Goal: Task Accomplishment & Management: Manage account settings

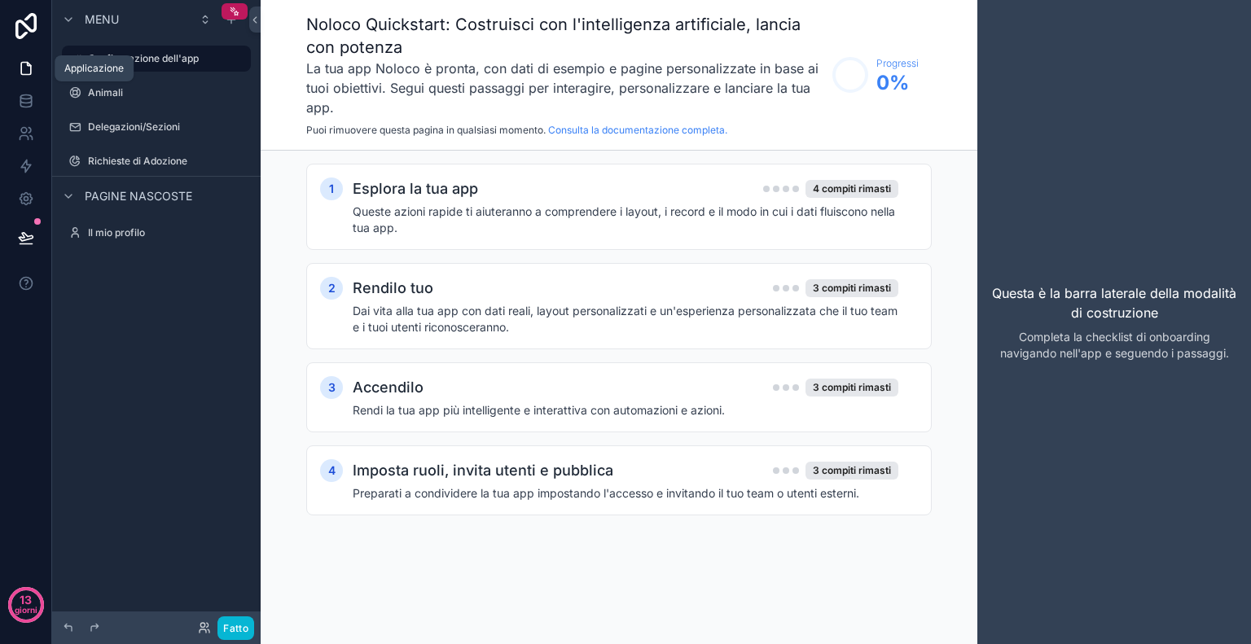
click at [26, 72] on icon at bounding box center [26, 68] width 16 height 16
click at [29, 64] on icon at bounding box center [26, 69] width 10 height 12
click at [457, 187] on font "Esplora la tua app" at bounding box center [415, 188] width 125 height 17
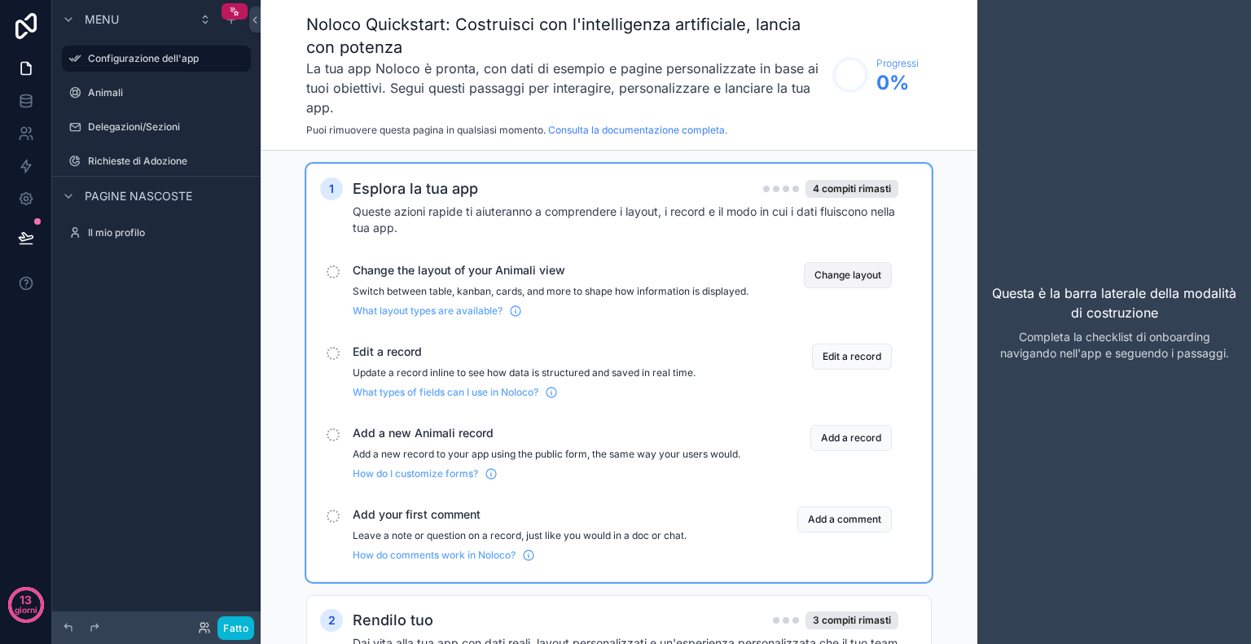
click at [824, 270] on button "Change layout" at bounding box center [848, 275] width 88 height 26
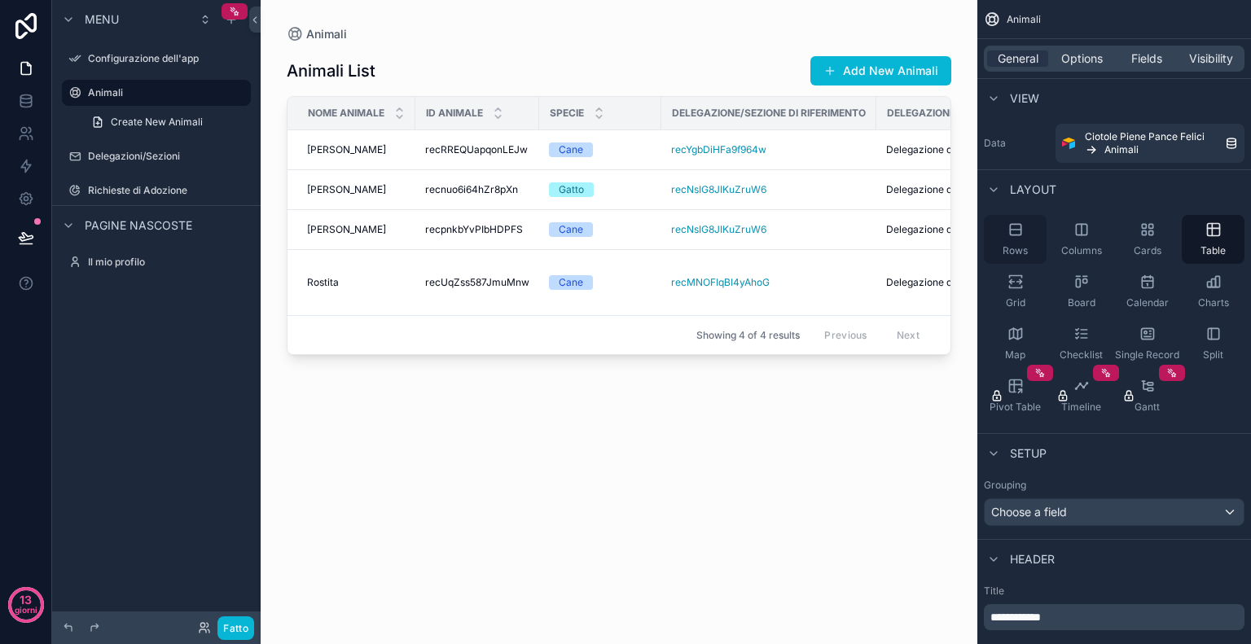
click at [1025, 239] on div "Rows" at bounding box center [1015, 239] width 63 height 49
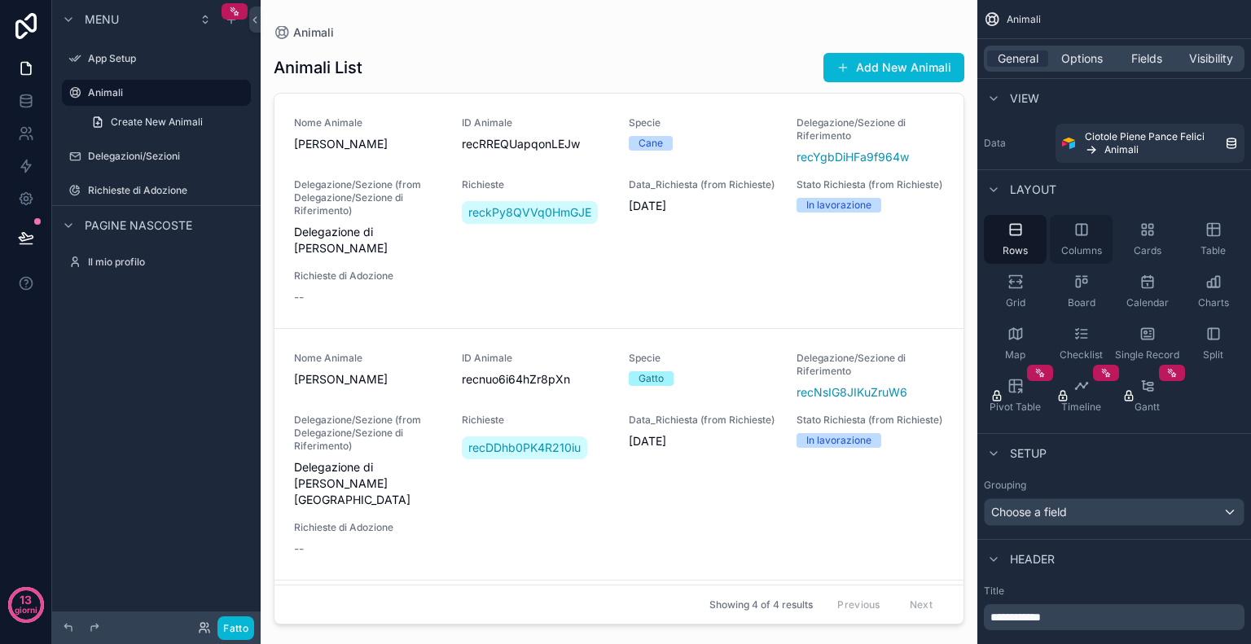
click at [1084, 240] on div "Columns" at bounding box center [1081, 239] width 63 height 49
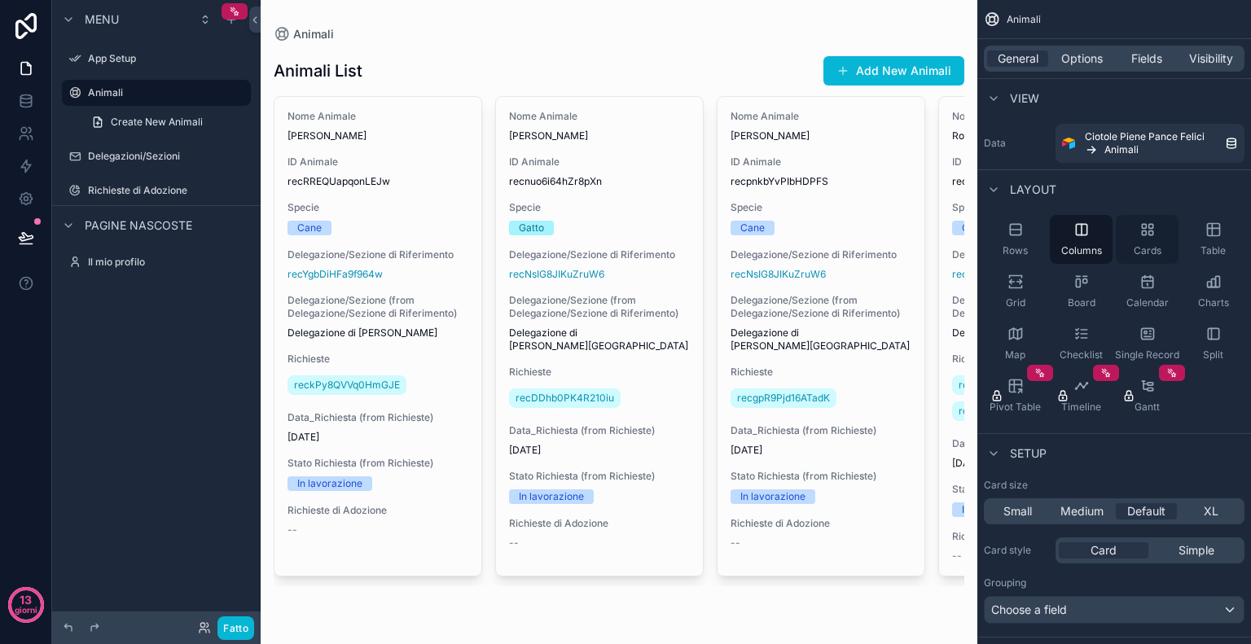
click at [1128, 237] on div "Cards" at bounding box center [1147, 239] width 63 height 49
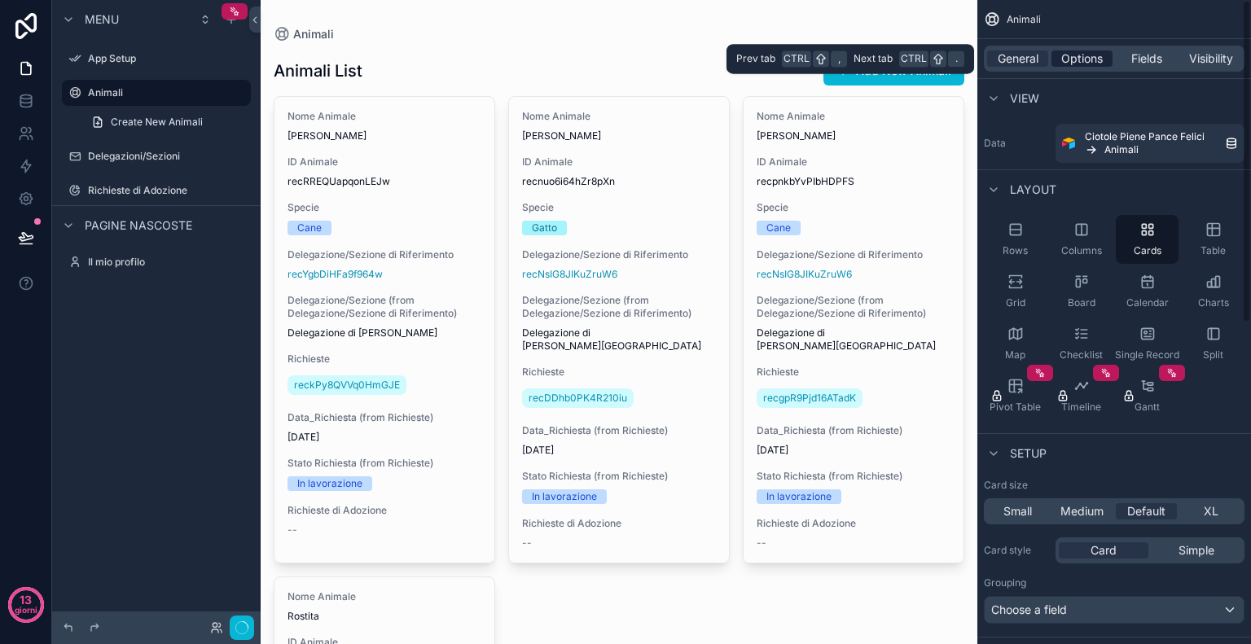
click at [1068, 64] on span "Options" at bounding box center [1083, 59] width 42 height 16
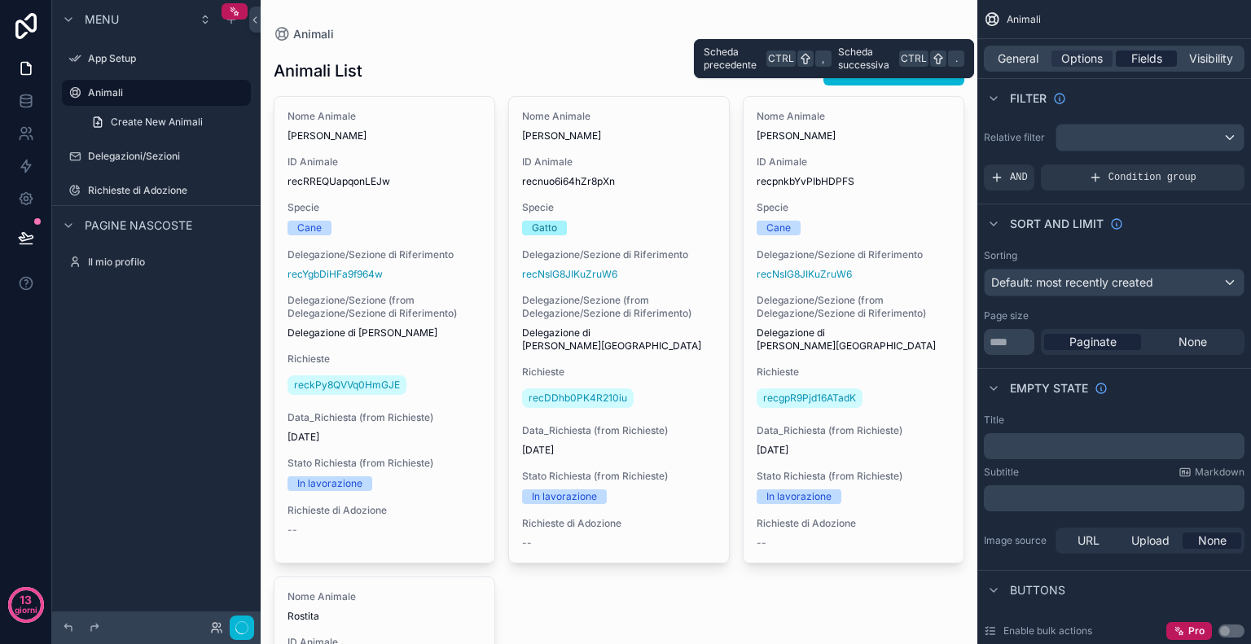
click at [1128, 59] on div "Fields" at bounding box center [1146, 59] width 61 height 16
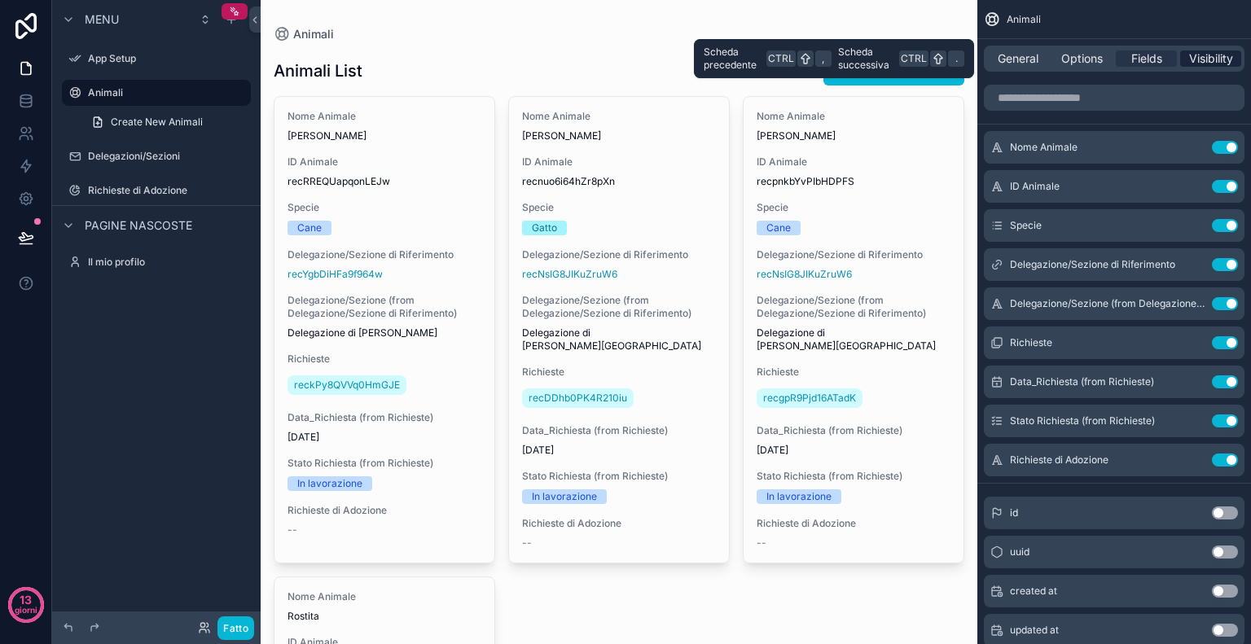
click at [1202, 56] on span "Visibility" at bounding box center [1211, 59] width 44 height 16
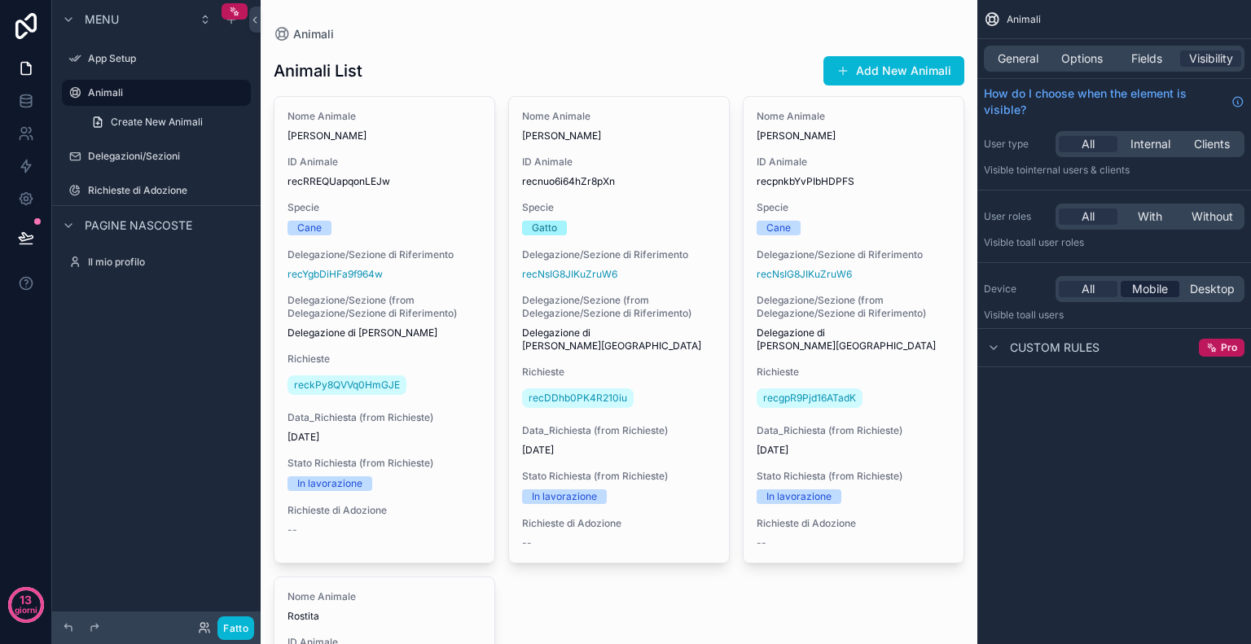
click at [1159, 288] on span "Mobile" at bounding box center [1150, 289] width 36 height 16
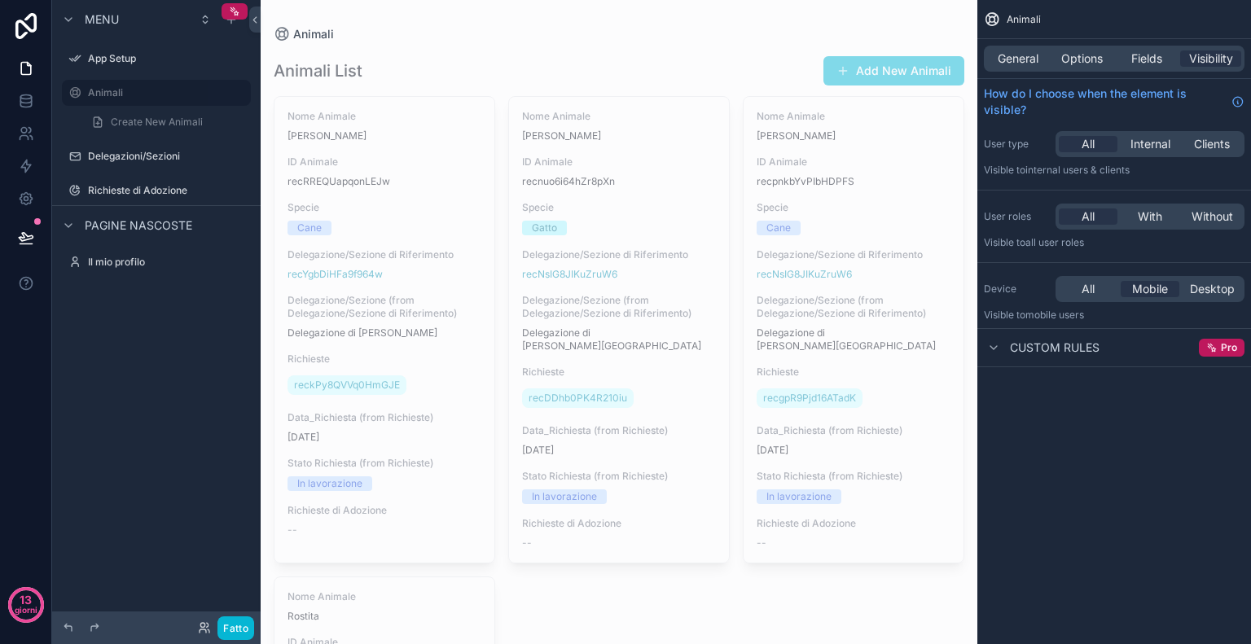
click at [1014, 343] on span "Custom rules" at bounding box center [1055, 348] width 90 height 16
click at [1150, 292] on span "Mobile" at bounding box center [1150, 289] width 36 height 16
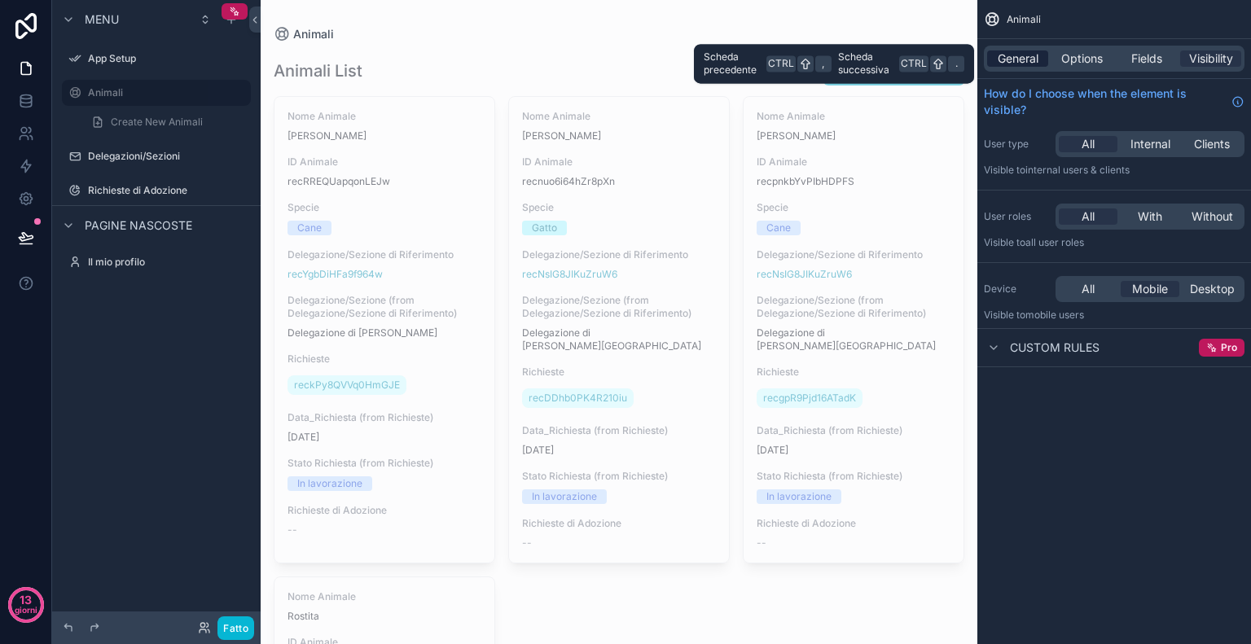
click at [1012, 55] on span "General" at bounding box center [1018, 59] width 41 height 16
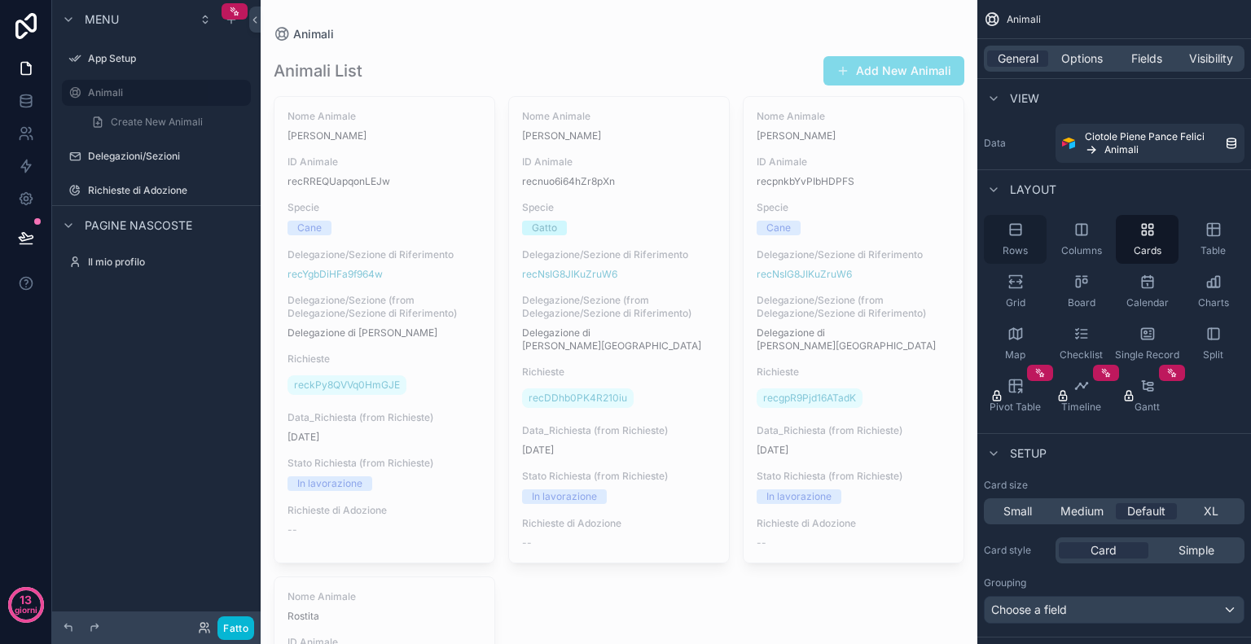
click at [1030, 229] on div "Rows" at bounding box center [1015, 239] width 63 height 49
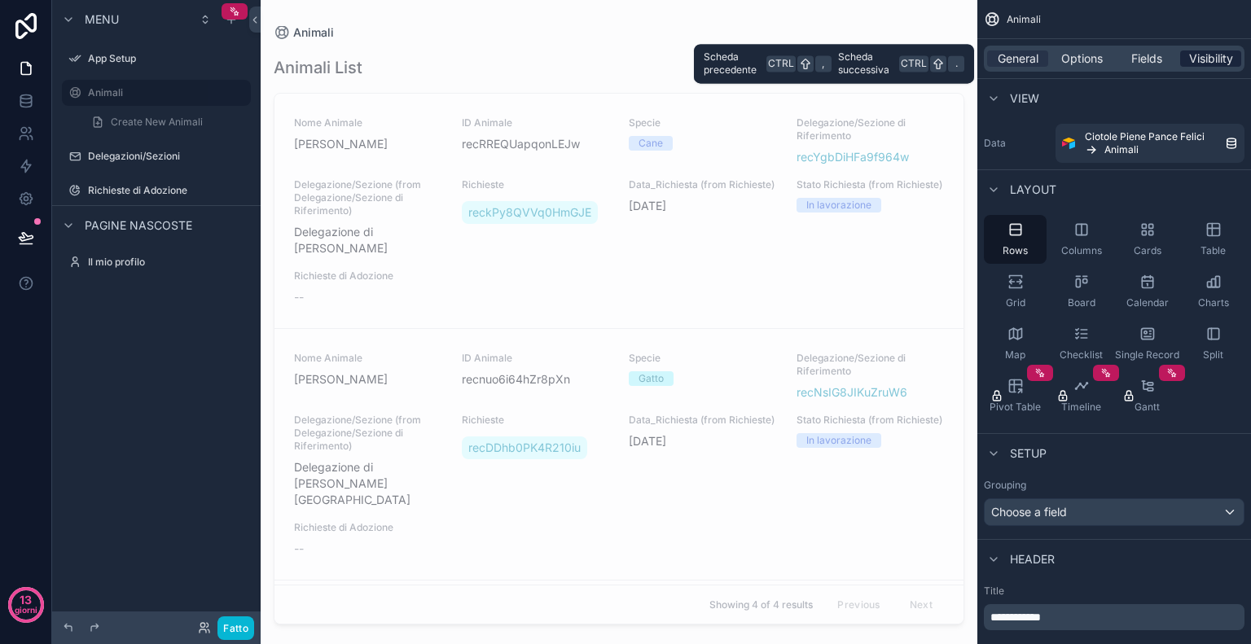
click at [1207, 55] on span "Visibility" at bounding box center [1211, 59] width 44 height 16
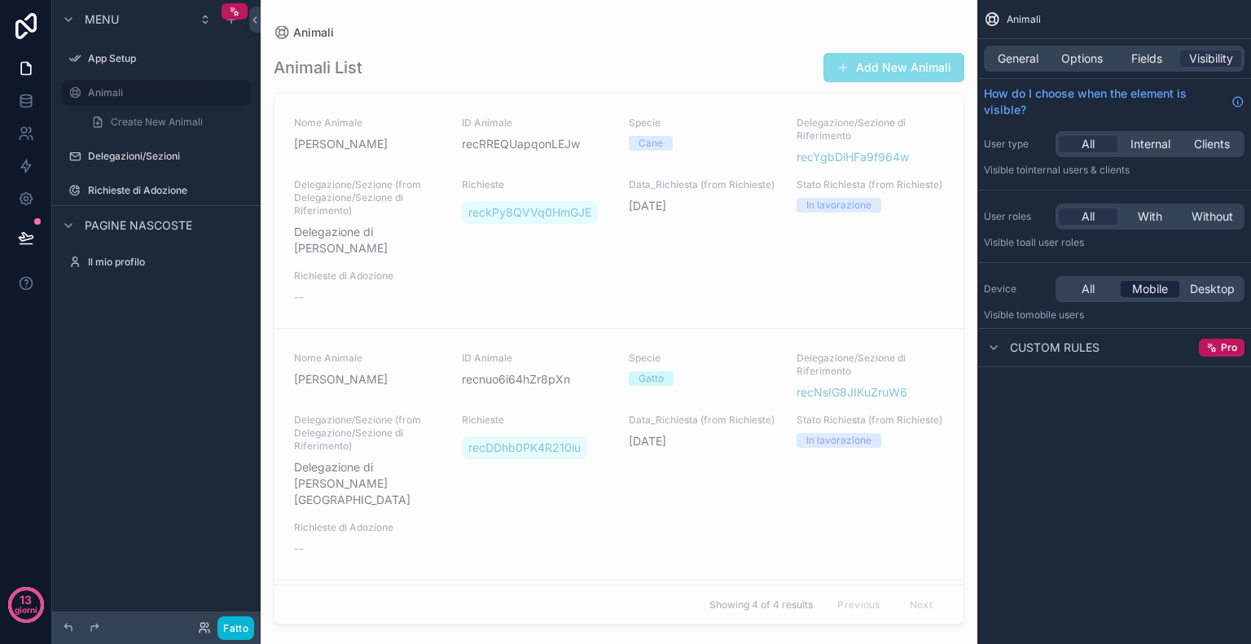
click at [1160, 286] on span "Mobile" at bounding box center [1150, 289] width 36 height 16
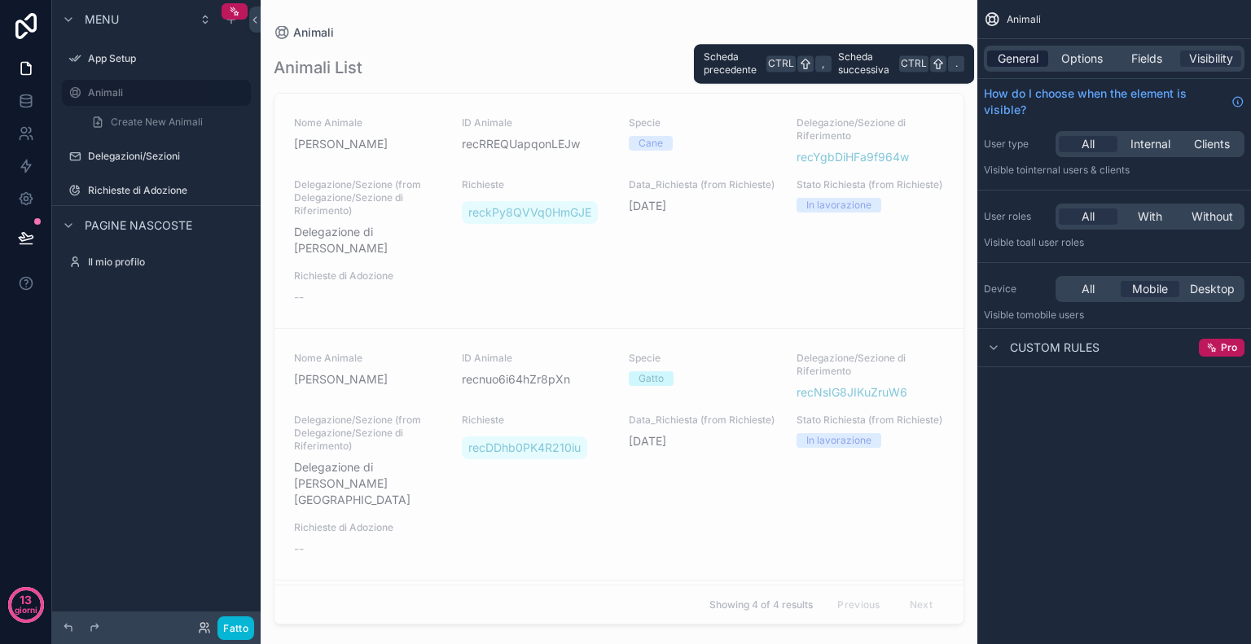
click at [1027, 51] on span "General" at bounding box center [1018, 59] width 41 height 16
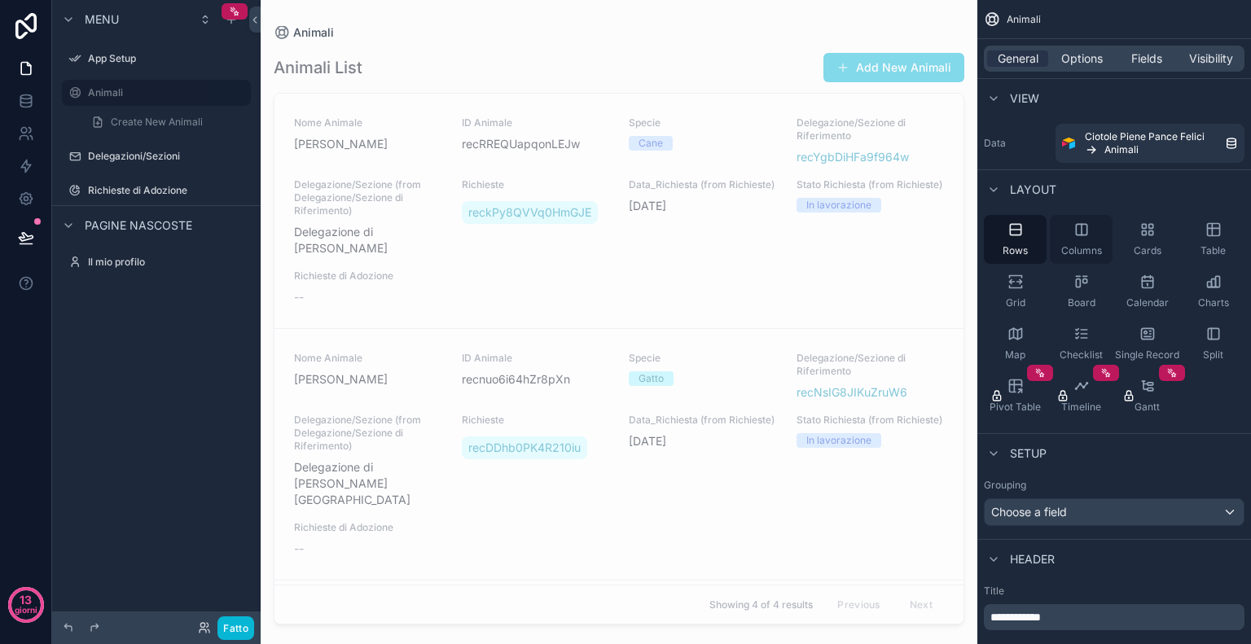
click at [1071, 240] on div "Columns" at bounding box center [1081, 239] width 63 height 49
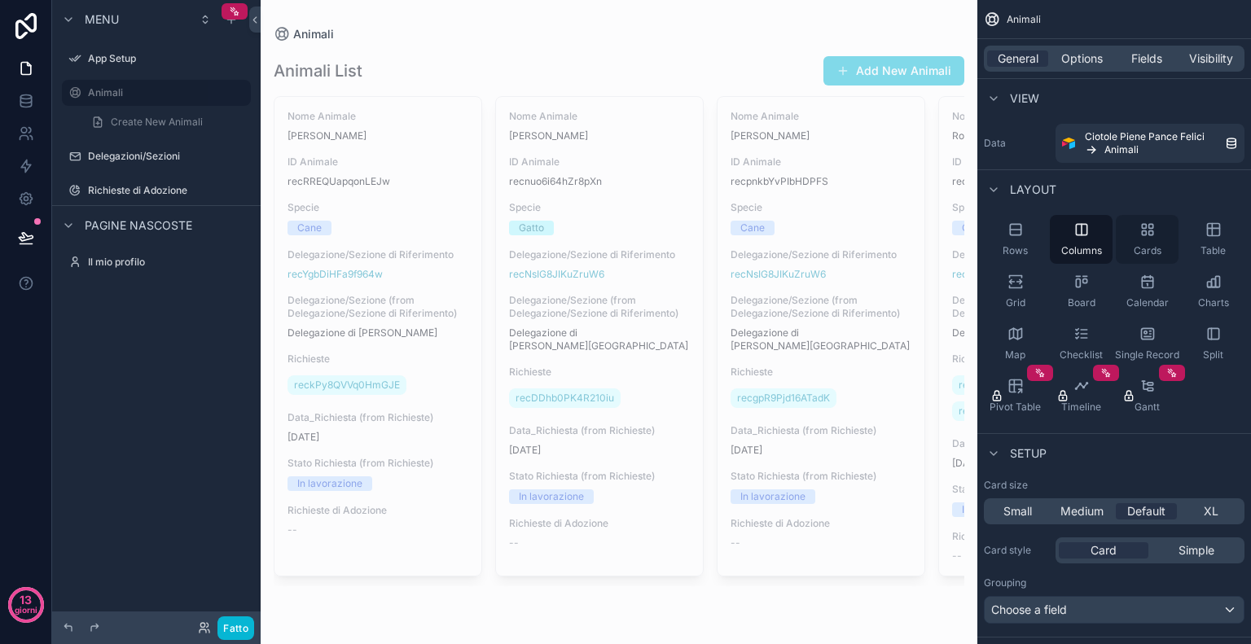
click at [1154, 253] on span "Cards" at bounding box center [1148, 250] width 28 height 13
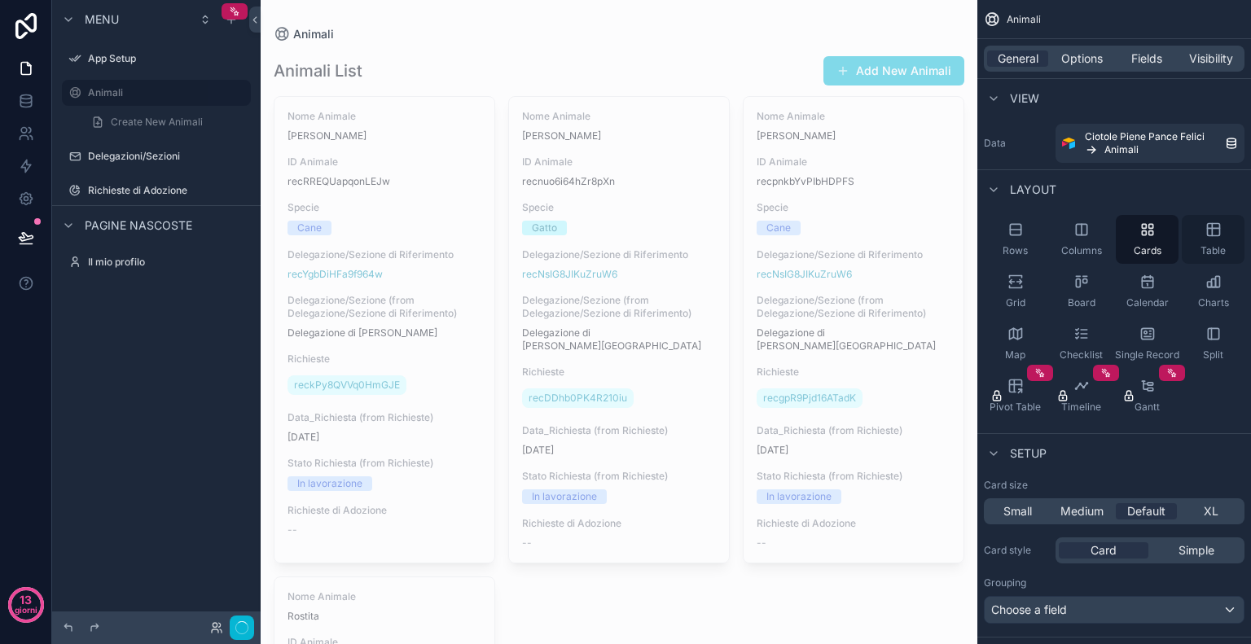
click at [1208, 240] on div "Table" at bounding box center [1213, 239] width 63 height 49
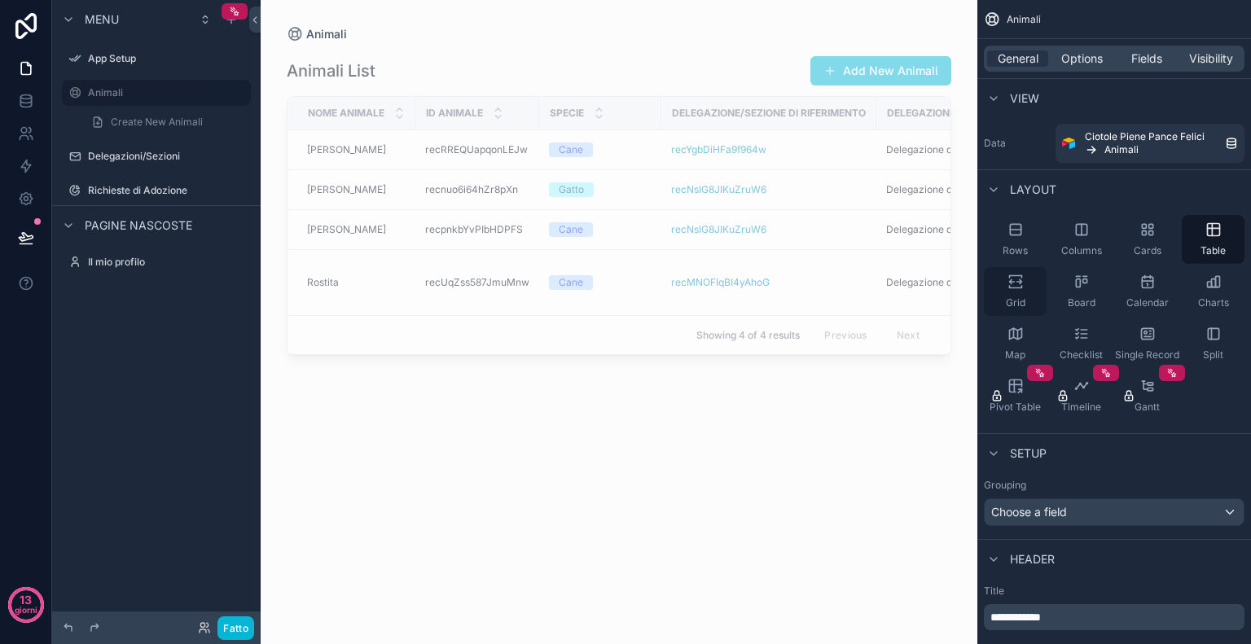
click at [1009, 288] on icon "contenuto scorrevole" at bounding box center [1015, 287] width 12 height 2
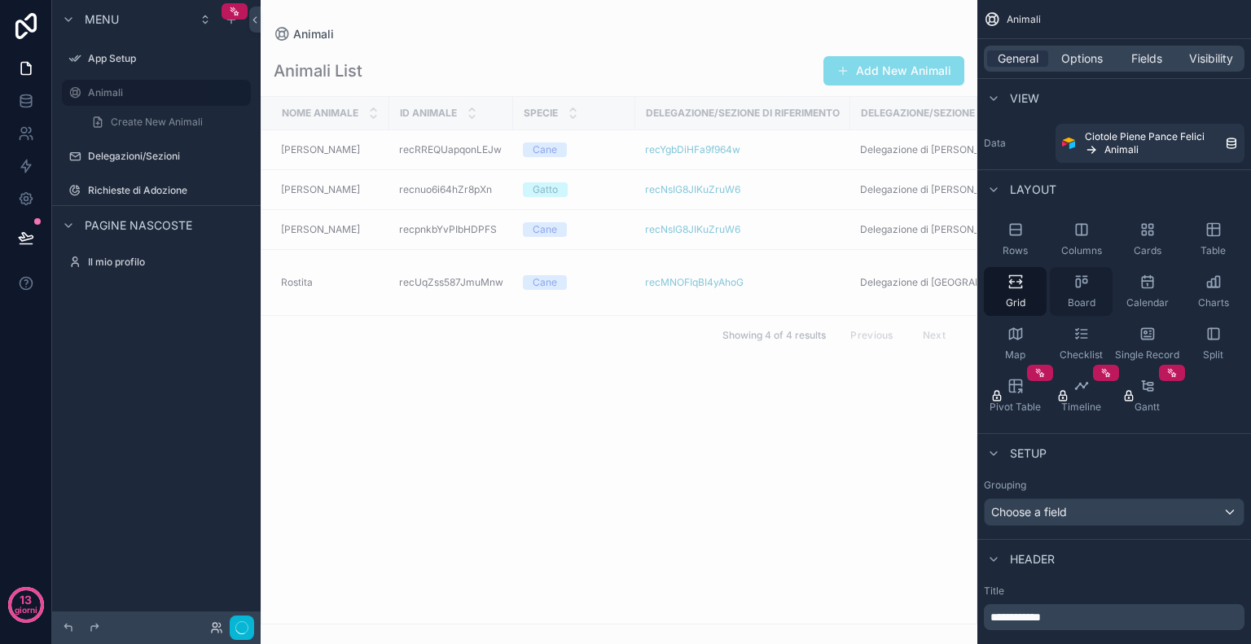
click at [1077, 286] on icon "contenuto scorrevole" at bounding box center [1082, 282] width 16 height 16
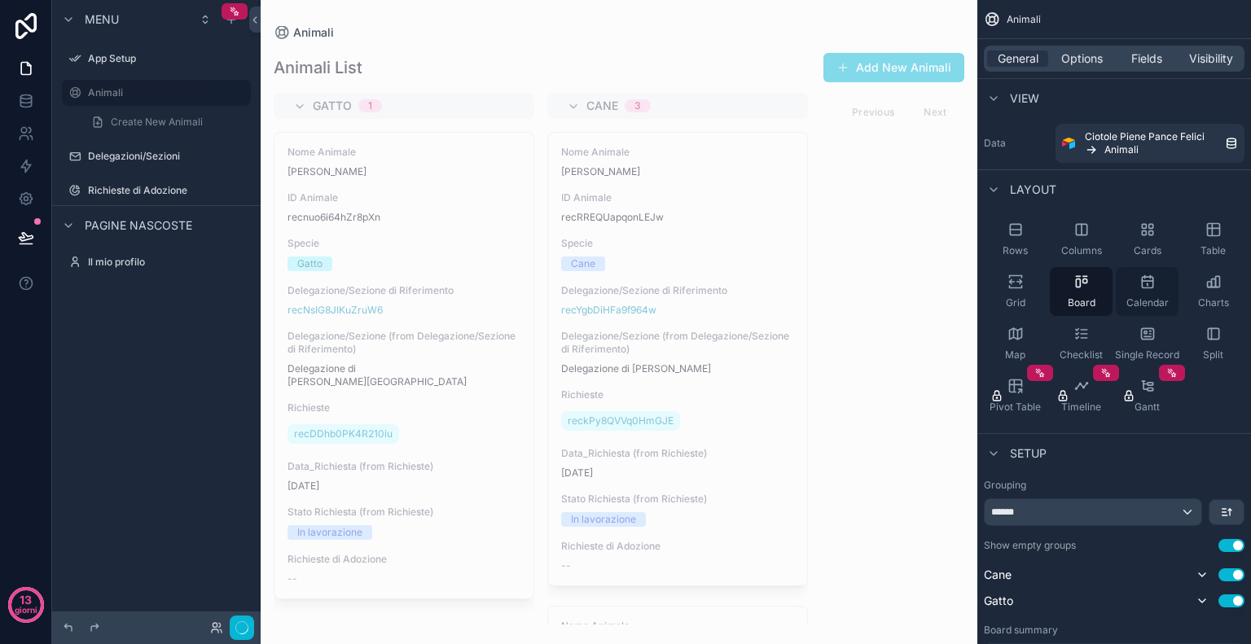
click at [1128, 299] on span "Calendar" at bounding box center [1148, 303] width 42 height 13
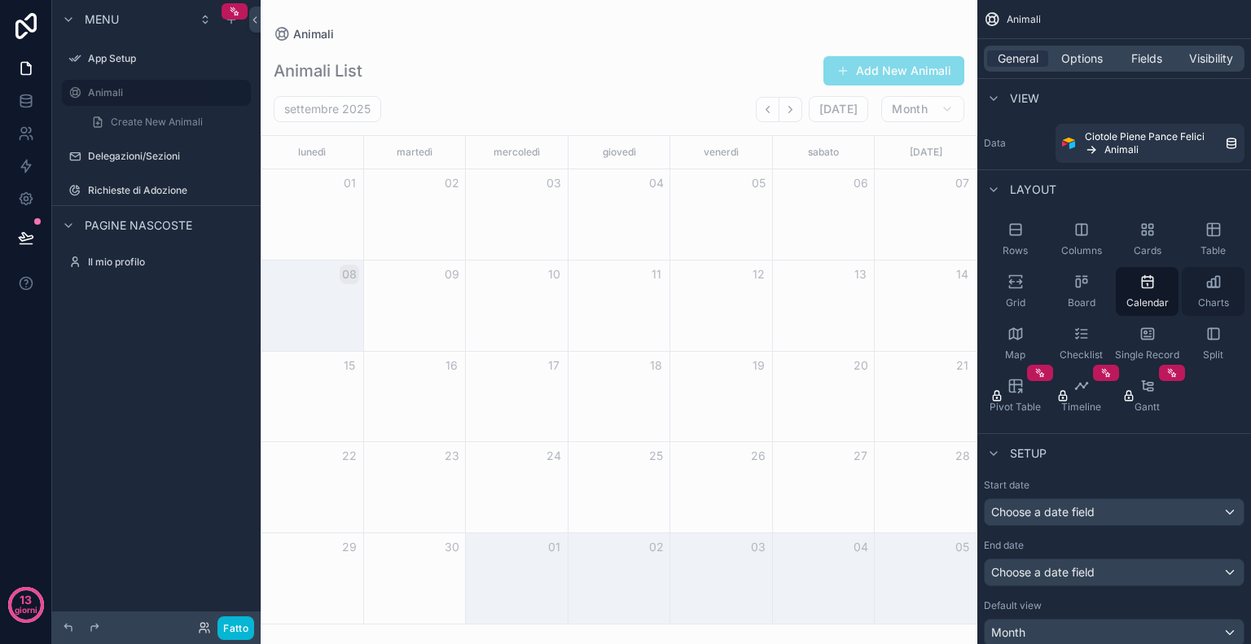
click at [1207, 292] on div "Charts" at bounding box center [1213, 291] width 63 height 49
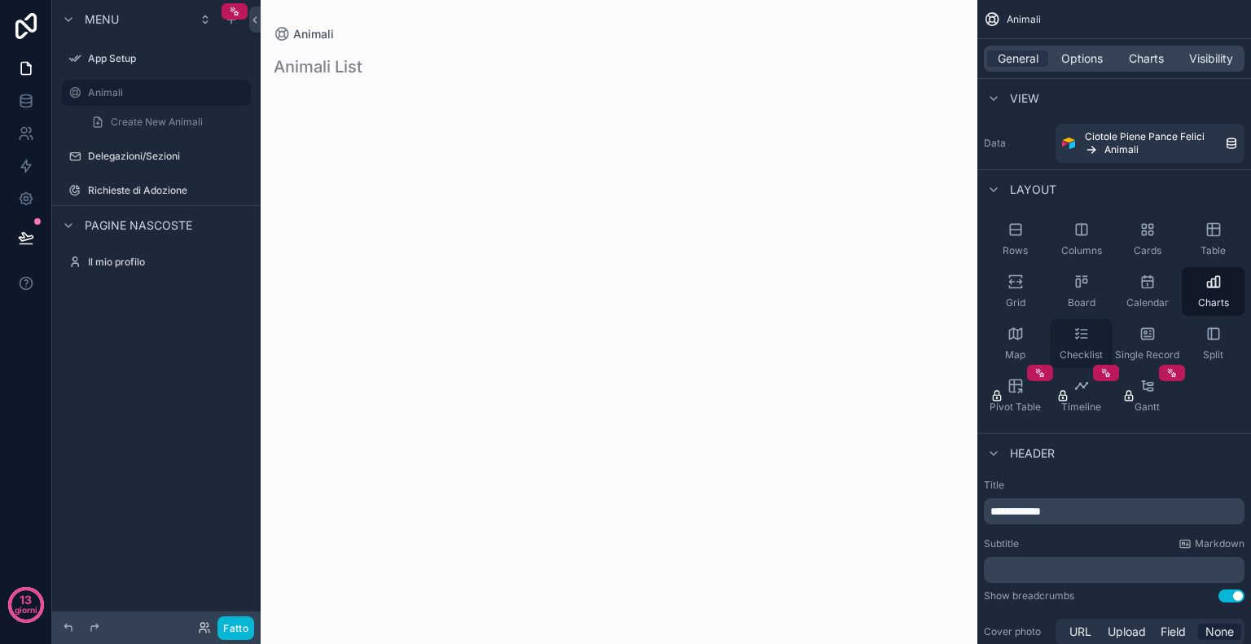
click at [1087, 338] on icon "contenuto scorrevole" at bounding box center [1084, 338] width 7 height 0
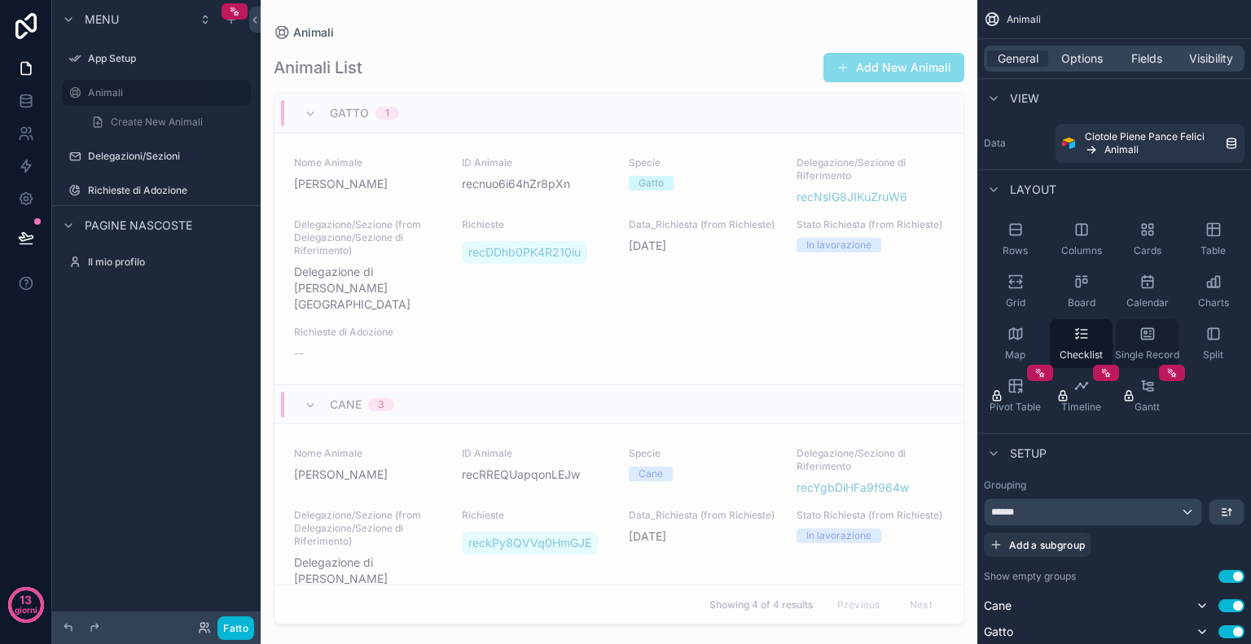
click at [1140, 340] on icon "contenuto scorrevole" at bounding box center [1148, 334] width 16 height 16
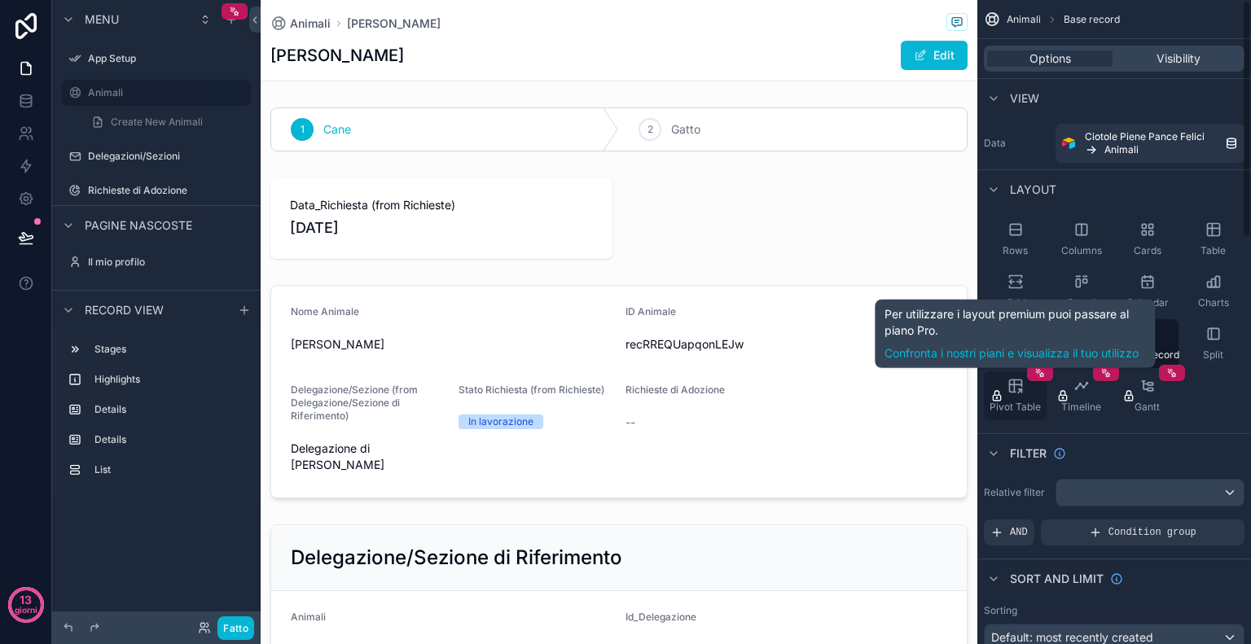
click at [1036, 399] on div "Pivot Table" at bounding box center [1015, 396] width 63 height 49
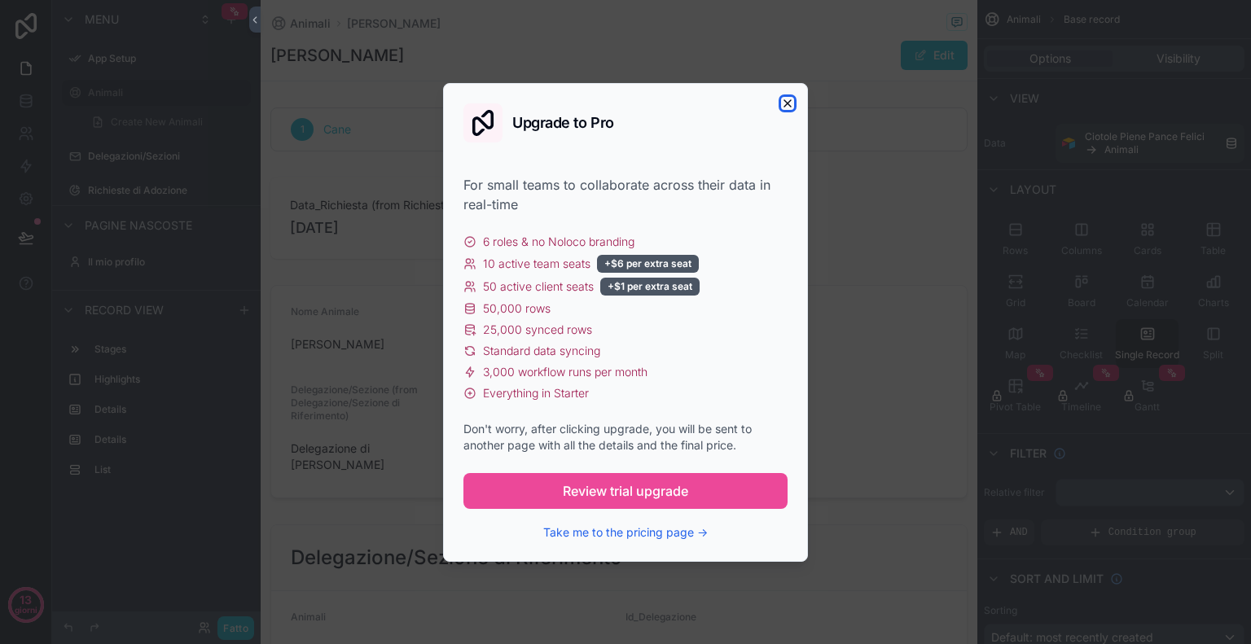
click at [785, 99] on icon "button" at bounding box center [787, 103] width 13 height 13
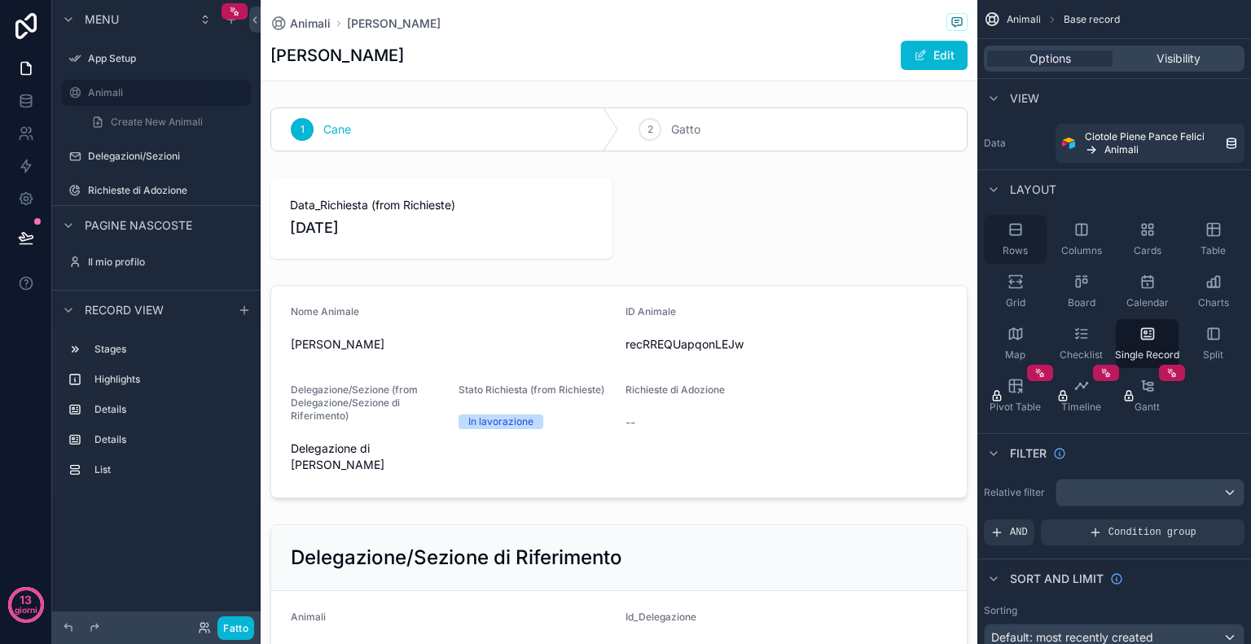
click at [1016, 235] on icon "contenuto scorrevole" at bounding box center [1015, 229] width 11 height 11
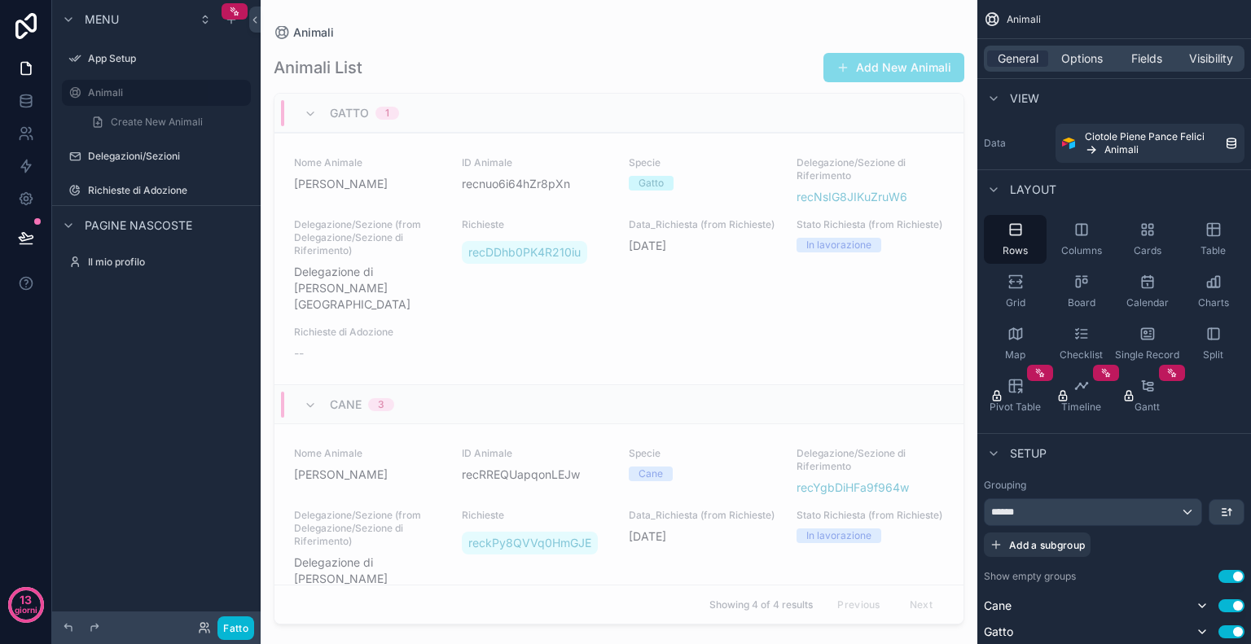
click at [476, 258] on div "contenuto scorrevole" at bounding box center [619, 312] width 717 height 625
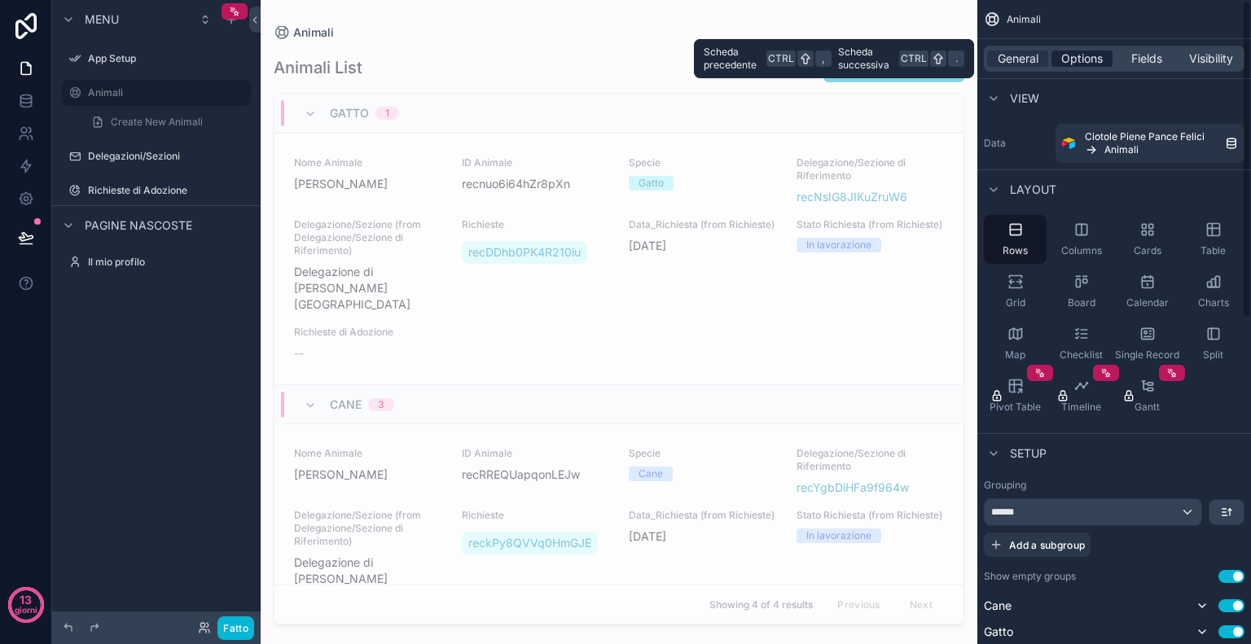
click at [1102, 61] on span "Options" at bounding box center [1083, 59] width 42 height 16
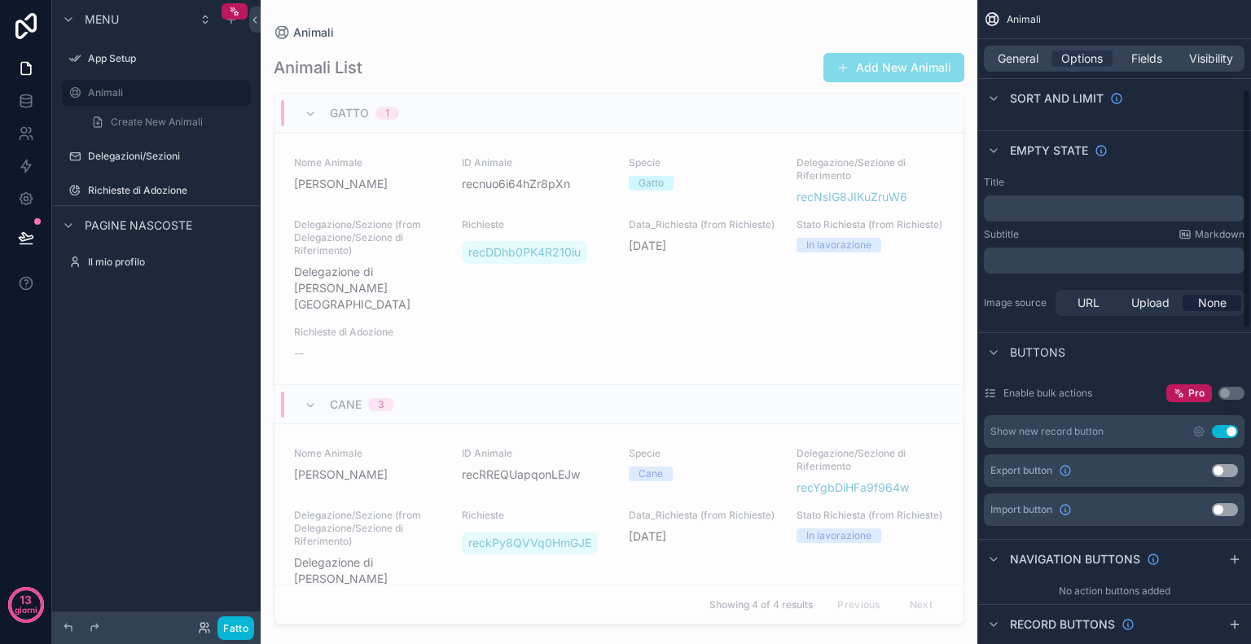
scroll to position [299, 0]
